Goal: Task Accomplishment & Management: Use online tool/utility

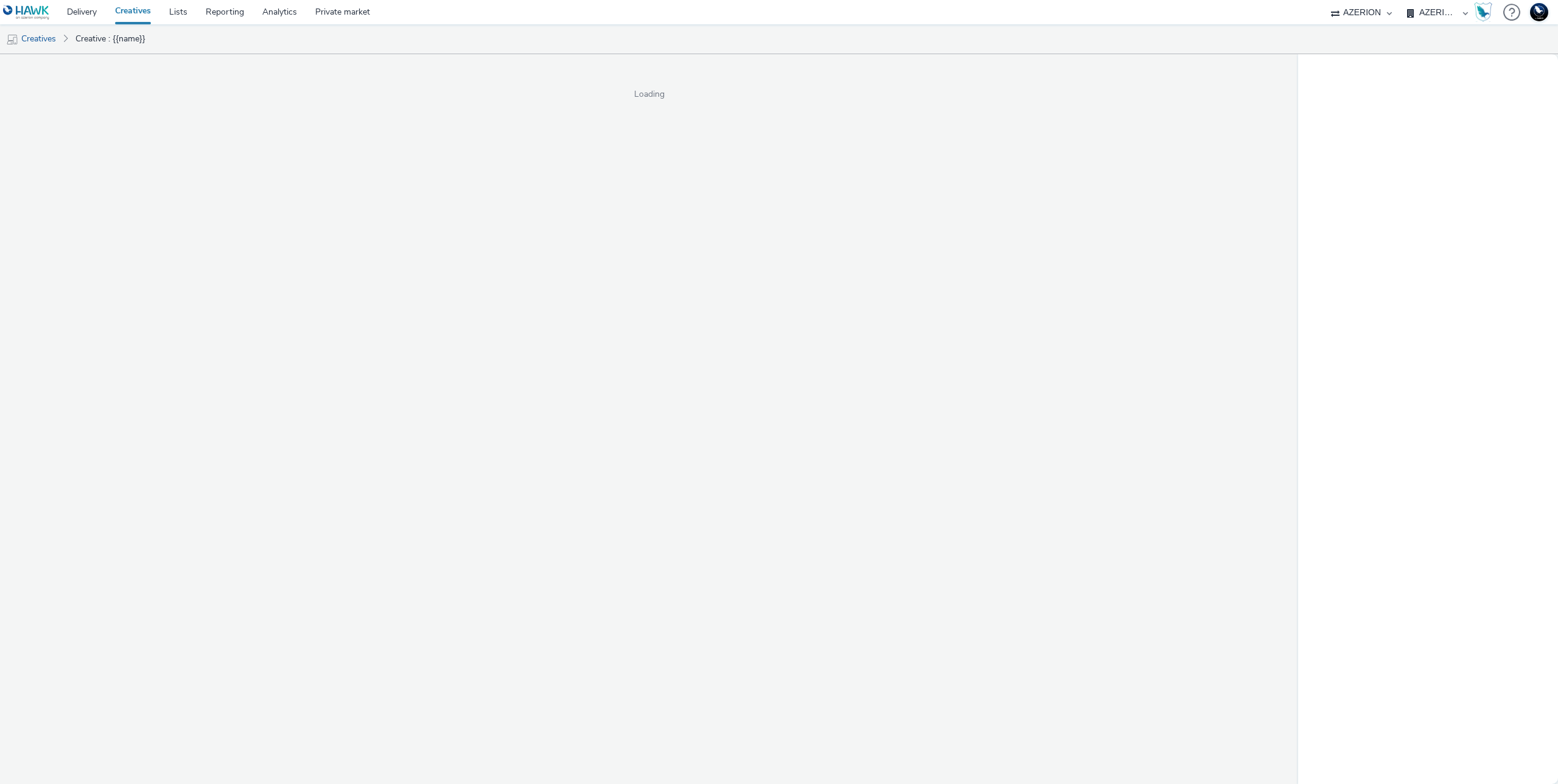
select select "ac009755-aa48-4799-8050-7a339a378eb8"
select select "79162ed7-0017-4339-93b0-3399b708648f"
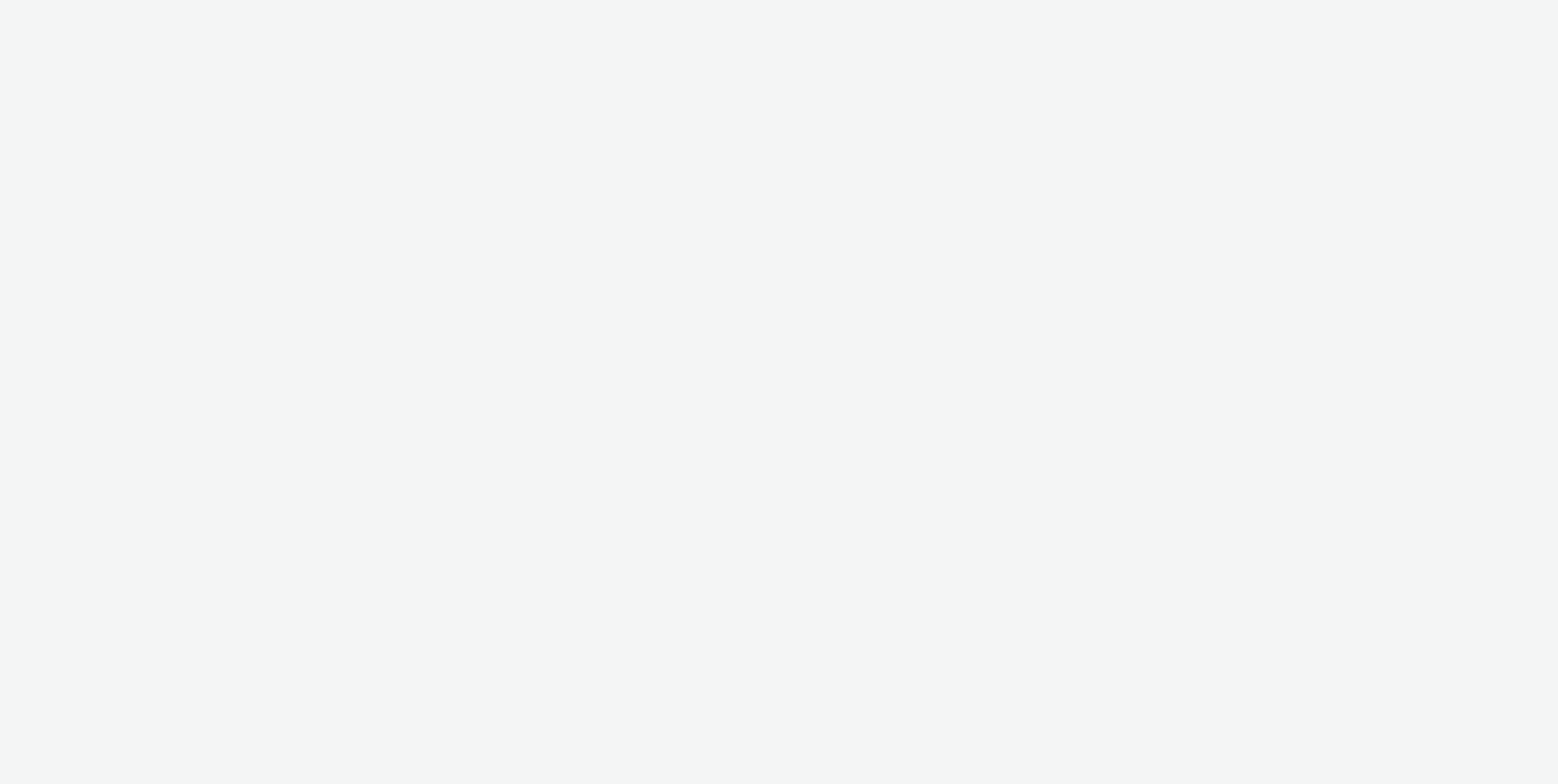
select select "11a7df10-284f-415c-b52a-427acf4c31ae"
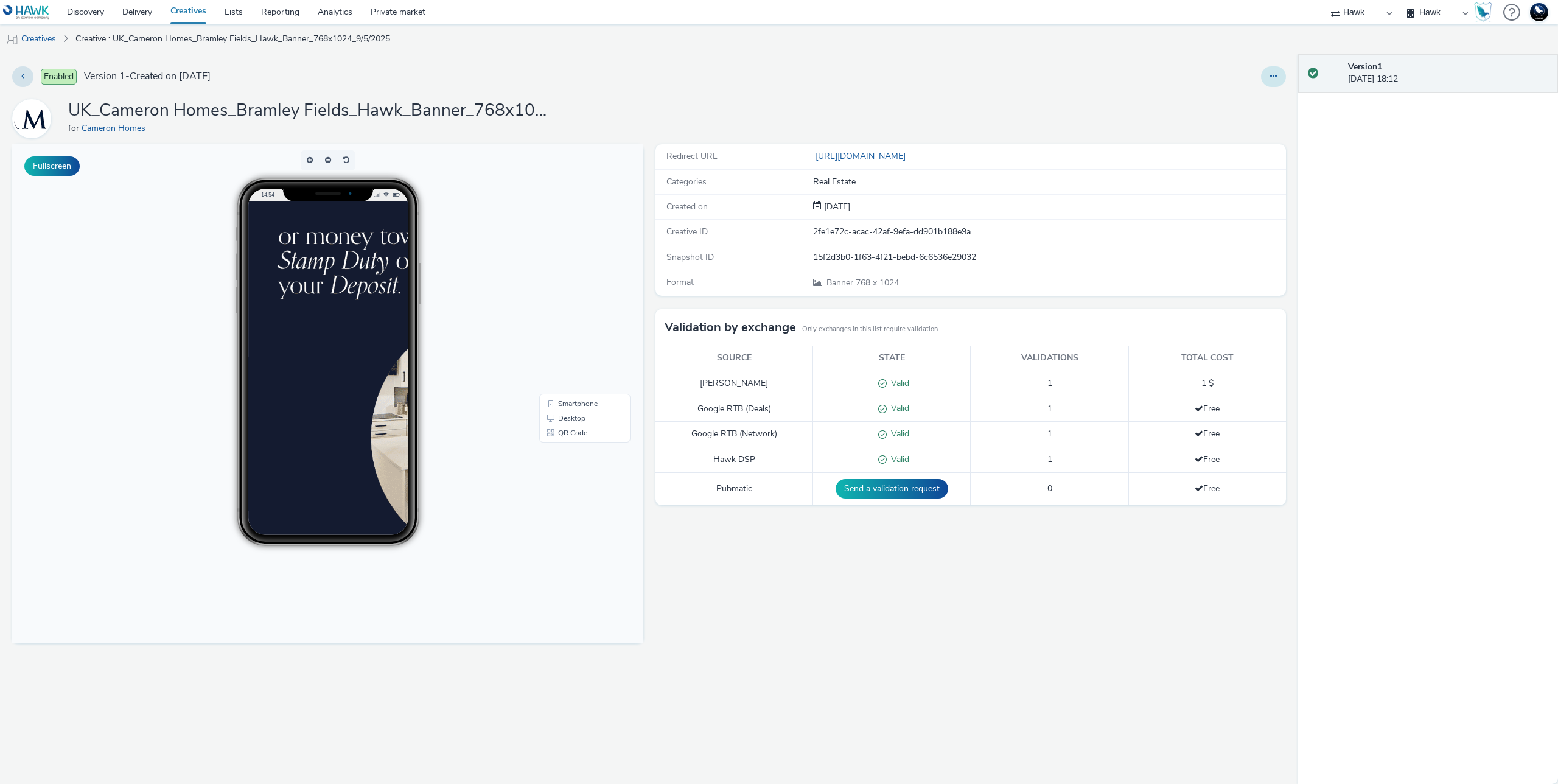
click at [1283, 81] on button at bounding box center [1274, 77] width 25 height 20
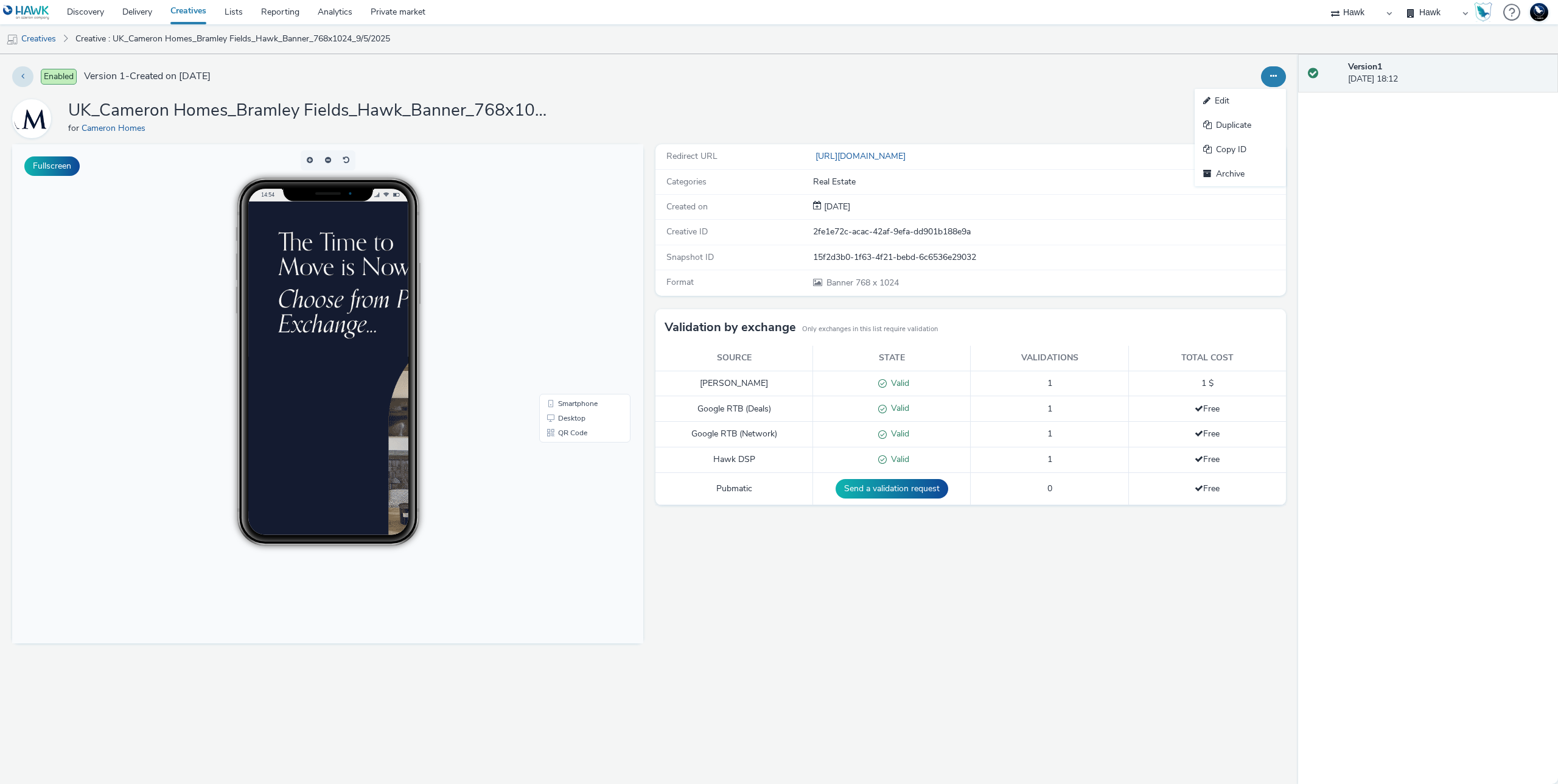
click at [329, 108] on h1 "UK_Cameron Homes_Bramley Fields_Hawk_Banner_768x1024_9/5/2025" at bounding box center [311, 110] width 487 height 23
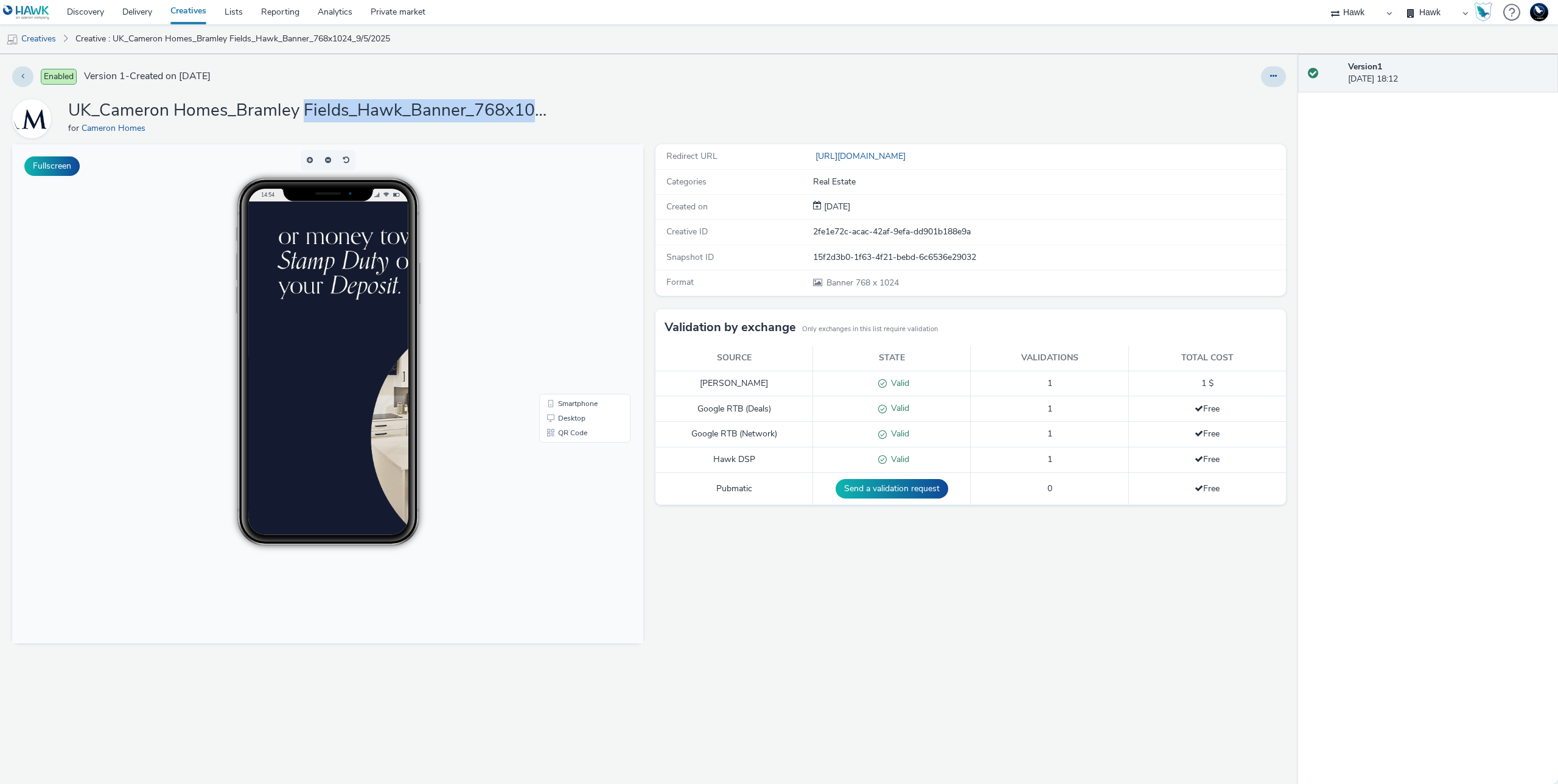
click at [329, 108] on h1 "UK_Cameron Homes_Bramley Fields_Hawk_Banner_768x1024_9/5/2025" at bounding box center [311, 110] width 487 height 23
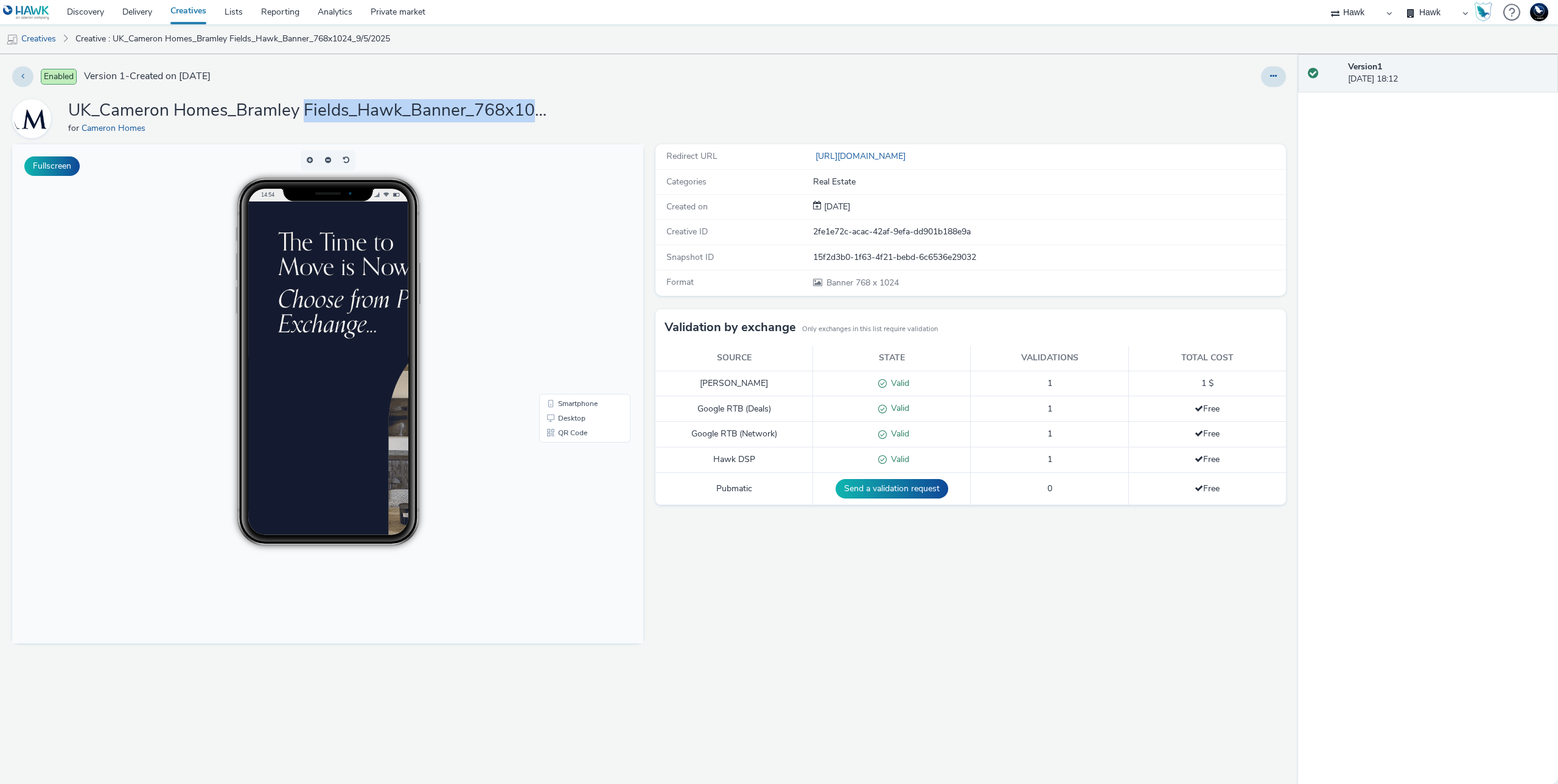
click at [325, 108] on h1 "UK_Cameron Homes_Bramley Fields_Hawk_Banner_768x1024_9/5/2025" at bounding box center [311, 110] width 487 height 23
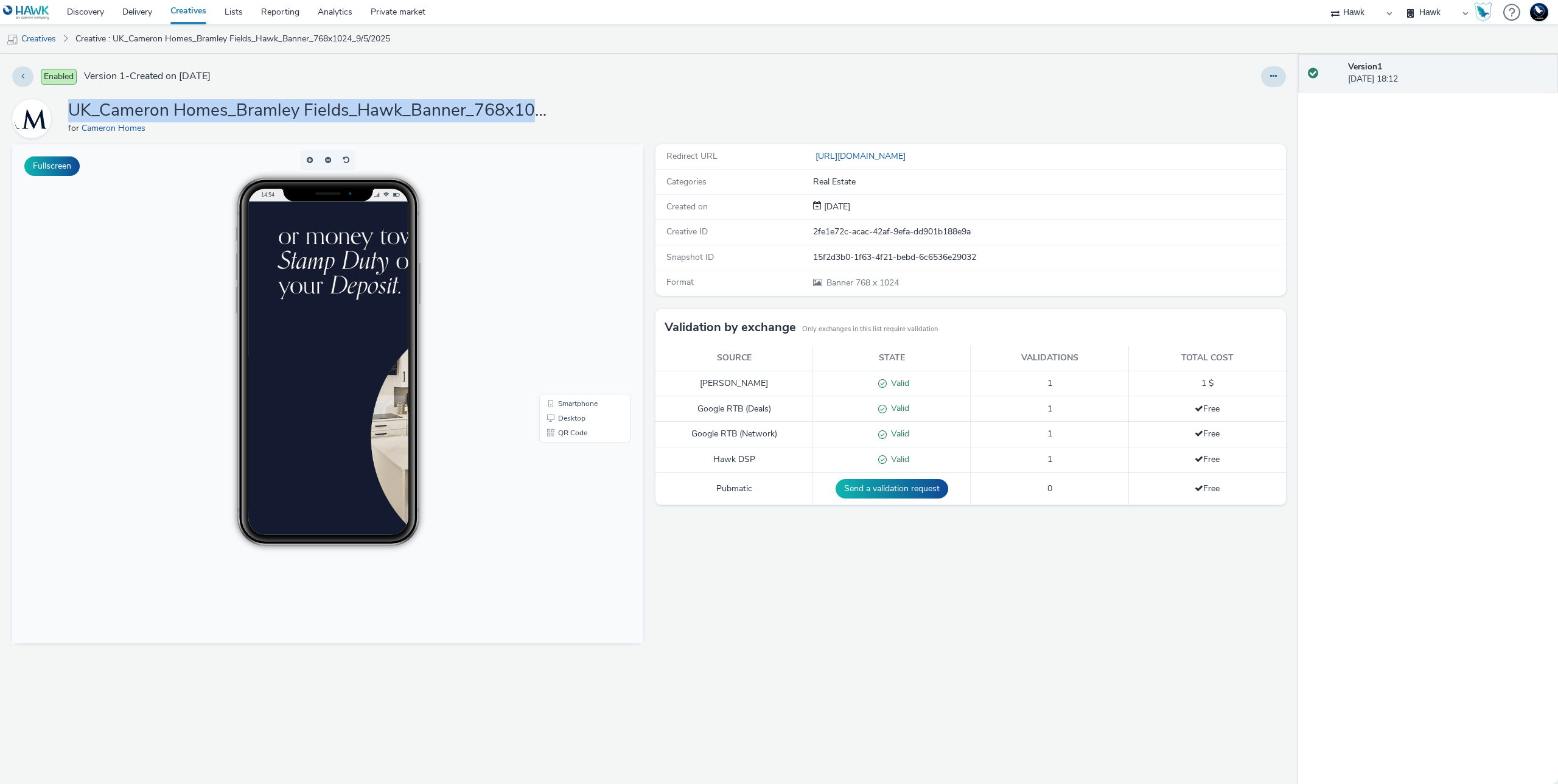
click at [325, 108] on h1 "UK_Cameron Homes_Bramley Fields_Hawk_Banner_768x1024_9/5/2025" at bounding box center [311, 110] width 487 height 23
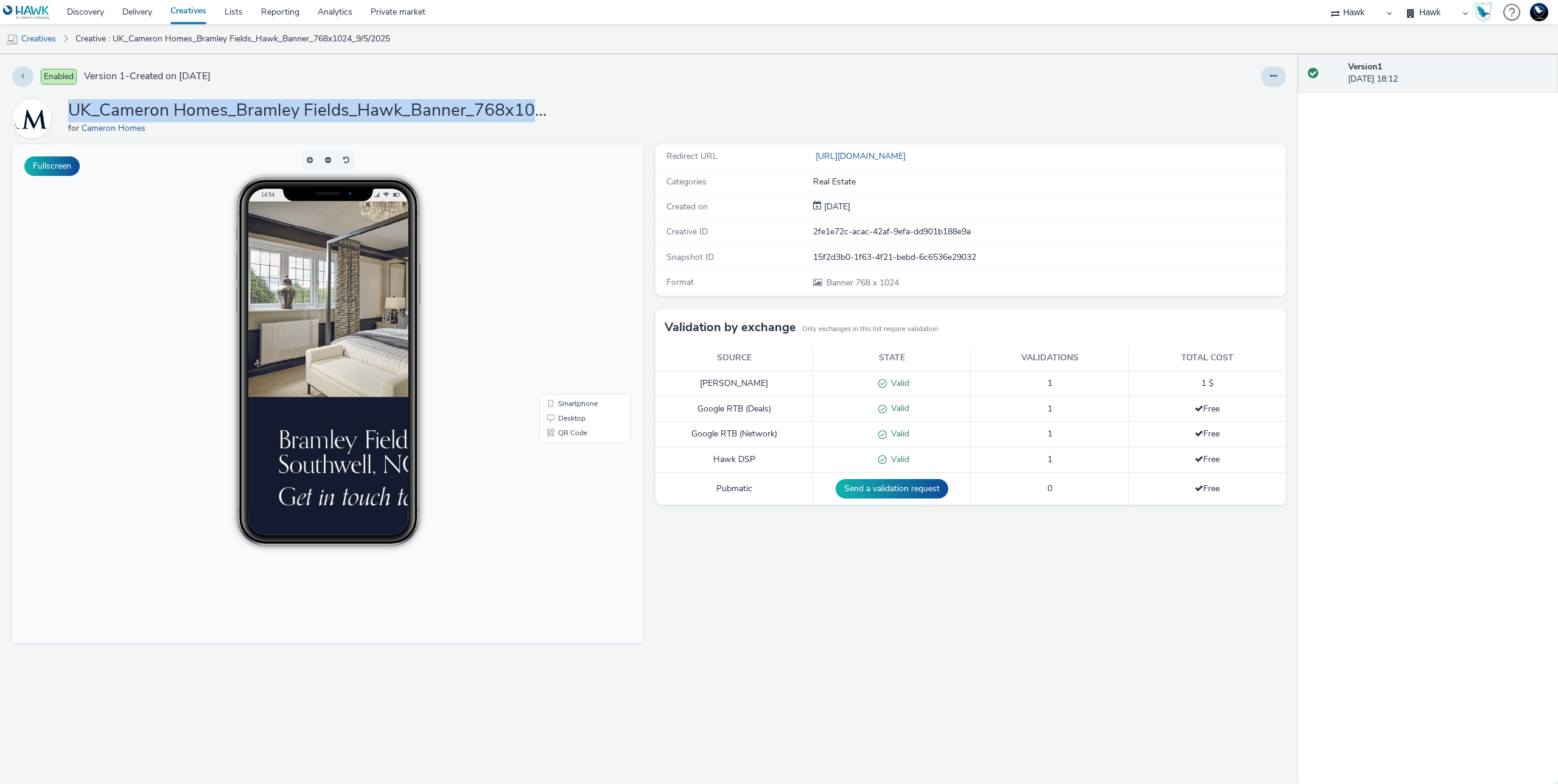
copy h1 "UK_Cameron Homes_Bramley Fields_Hawk_Banner_768x1024_9/5/2025"
